Goal: Information Seeking & Learning: Learn about a topic

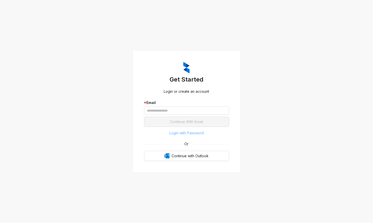
click at [175, 134] on span "Login with Password" at bounding box center [186, 133] width 34 height 6
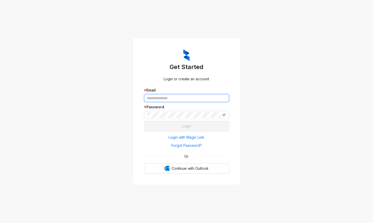
click at [159, 98] on input "text" at bounding box center [186, 98] width 85 height 8
type input "**********"
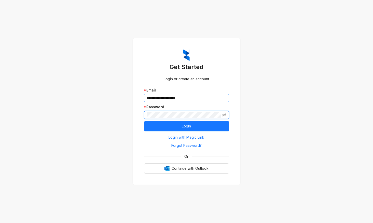
click at [144, 121] on button "Login" at bounding box center [186, 126] width 85 height 10
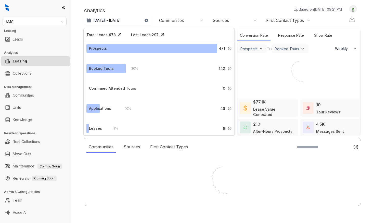
select select "******"
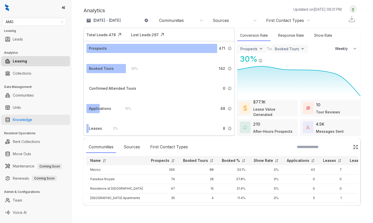
click at [27, 121] on link "Knowledge" at bounding box center [22, 120] width 19 height 10
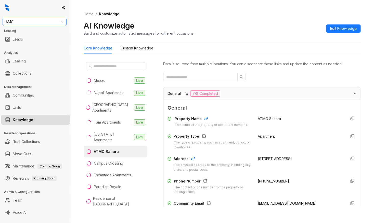
click at [34, 23] on span "AMG" at bounding box center [35, 22] width 58 height 8
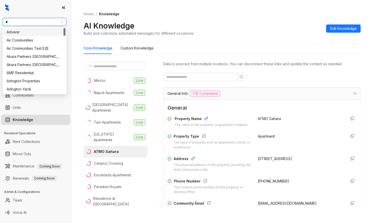
type input "**"
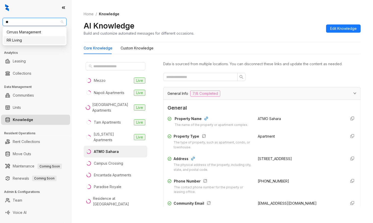
click at [29, 38] on div "RR Living" at bounding box center [35, 40] width 56 height 6
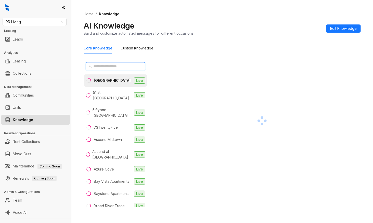
click at [113, 67] on input "text" at bounding box center [115, 66] width 45 height 6
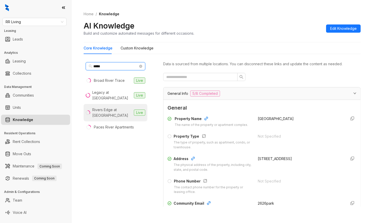
type input "*****"
click at [106, 113] on div "Rivers Edge at [GEOGRAPHIC_DATA]" at bounding box center [111, 112] width 39 height 11
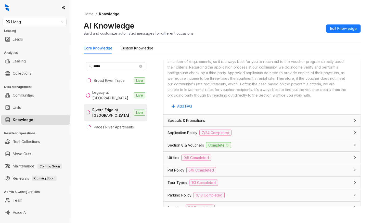
scroll to position [340, 0]
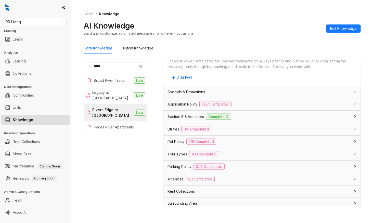
click at [181, 182] on span "Amenities" at bounding box center [175, 179] width 16 height 6
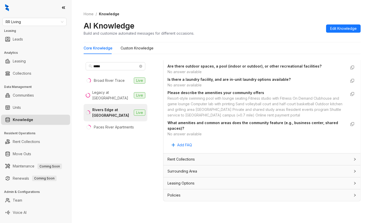
scroll to position [16, 0]
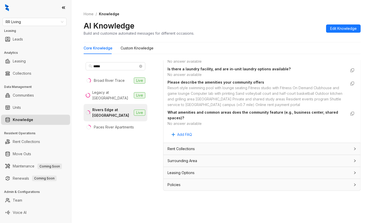
click at [214, 174] on div "Leasing Options" at bounding box center [258, 173] width 183 height 6
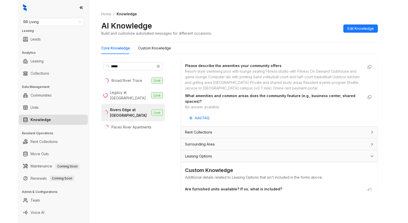
scroll to position [590, 0]
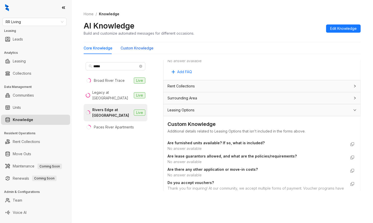
click at [136, 46] on Knowledge "Custom Knowledge" at bounding box center [137, 48] width 33 height 6
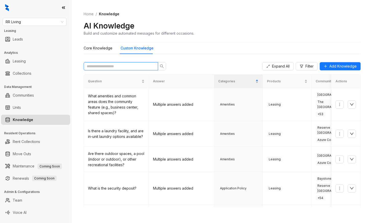
click at [103, 68] on input "text" at bounding box center [119, 66] width 64 height 6
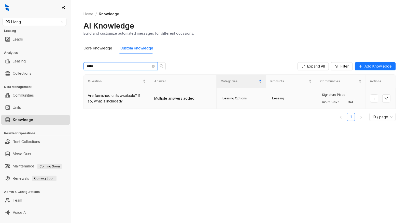
type input "*****"
click at [180, 104] on td "Multiple answers added" at bounding box center [183, 98] width 66 height 21
click at [356, 100] on div "Signature Place [GEOGRAPHIC_DATA] + 53" at bounding box center [342, 98] width 42 height 12
click at [372, 98] on icon "down" at bounding box center [387, 98] width 4 height 4
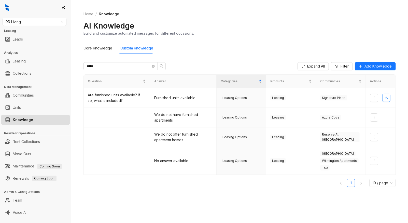
click at [365, 39] on div "Home / Knowledge AI Knowledge Build and customize automated messages for differ…" at bounding box center [240, 23] width 313 height 37
click at [372, 161] on icon "more" at bounding box center [374, 161] width 4 height 4
click at [372, 159] on div at bounding box center [380, 161] width 21 height 8
click at [372, 165] on td at bounding box center [381, 161] width 30 height 28
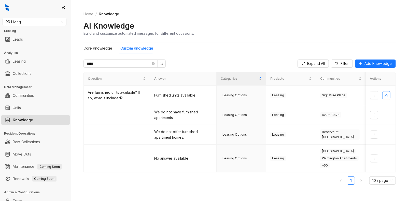
scroll to position [6, 0]
